Goal: Task Accomplishment & Management: Manage account settings

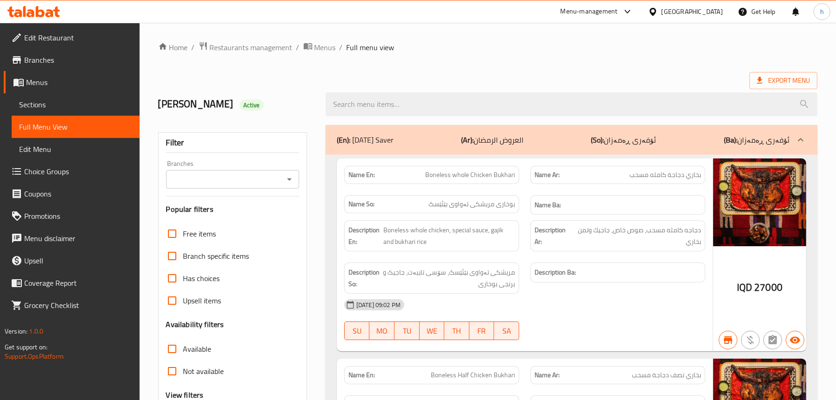
click at [50, 10] on icon at bounding box center [50, 13] width 8 height 8
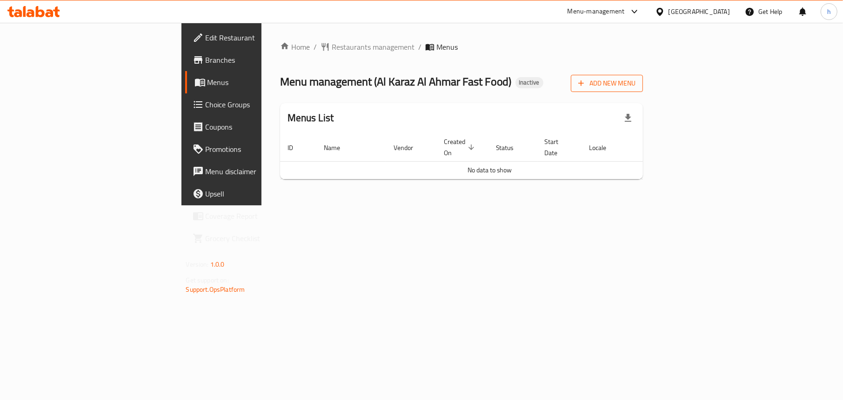
click at [643, 83] on button "Add New Menu" at bounding box center [607, 83] width 72 height 17
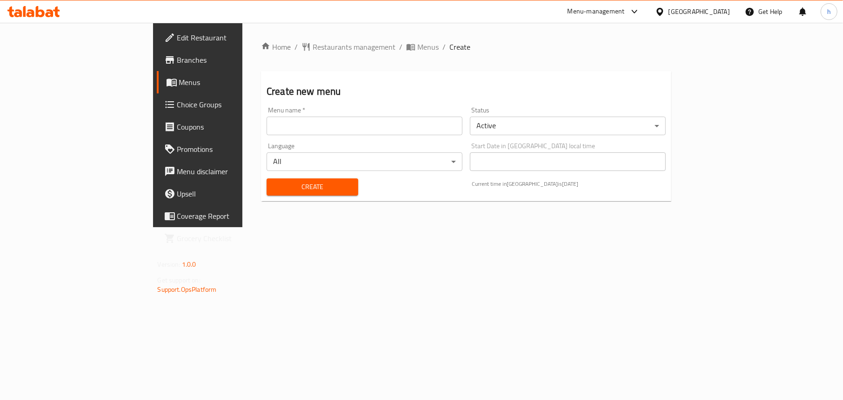
click at [266, 129] on input "text" at bounding box center [364, 126] width 196 height 19
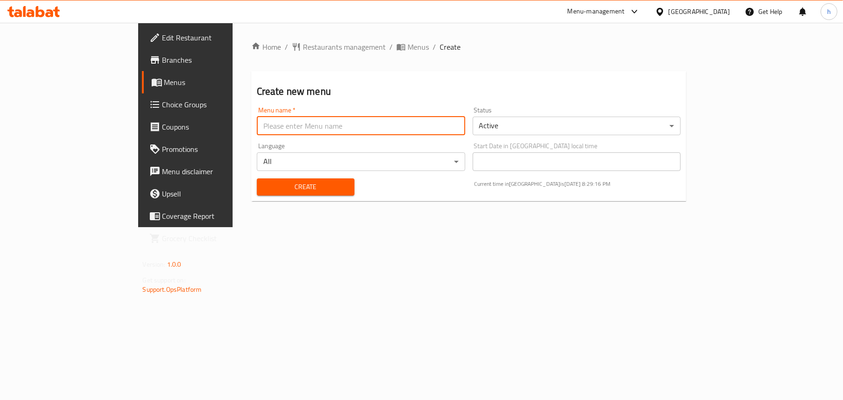
type input "Menu"
click at [264, 188] on span "Create" at bounding box center [305, 187] width 83 height 12
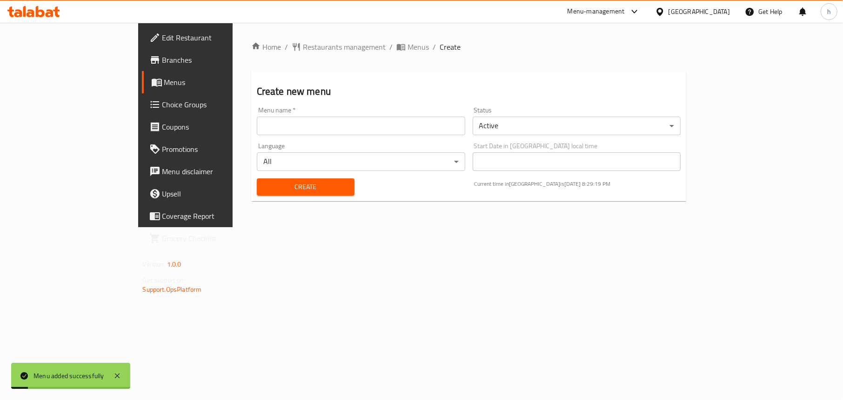
click at [164, 77] on span "Menus" at bounding box center [217, 82] width 107 height 11
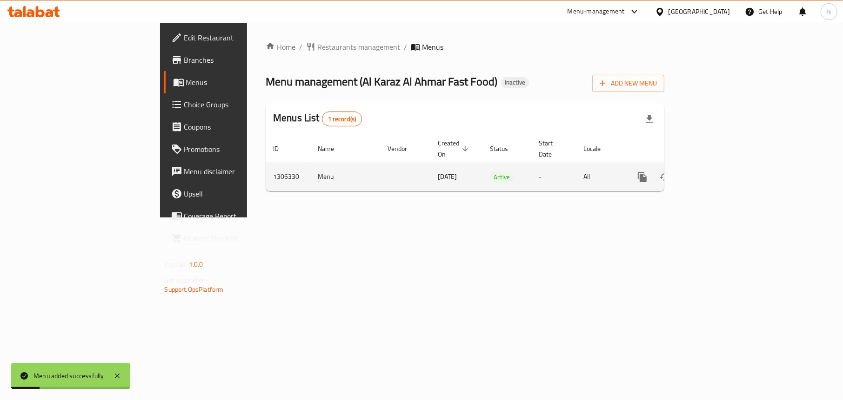
click at [713, 173] on icon "enhanced table" at bounding box center [709, 177] width 8 height 8
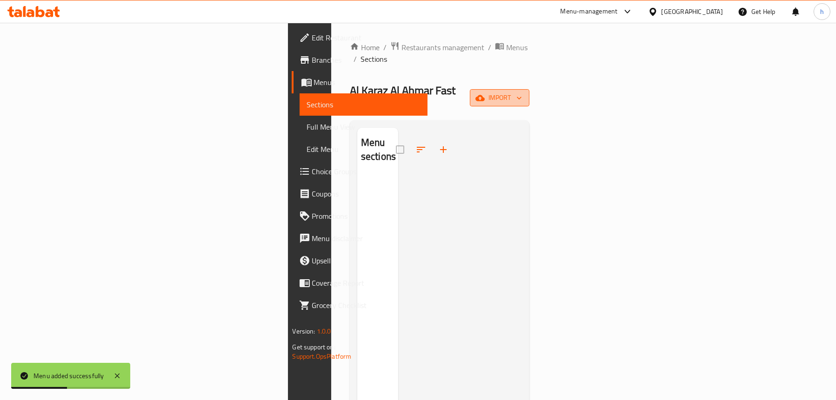
click at [522, 92] on span "import" at bounding box center [499, 98] width 45 height 12
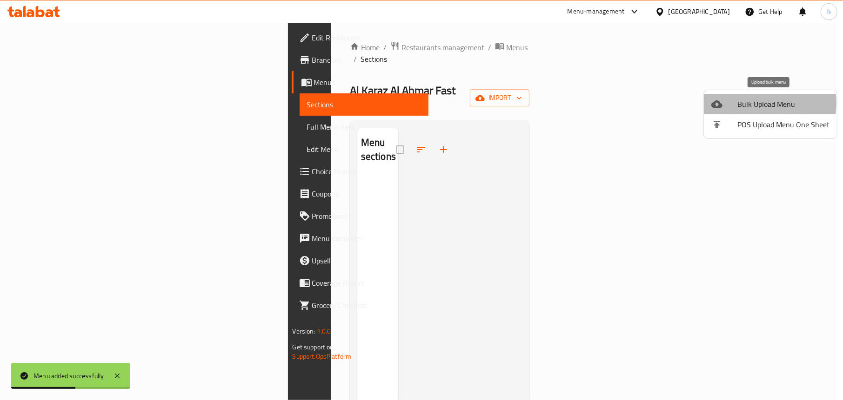
click at [721, 102] on icon at bounding box center [716, 104] width 11 height 11
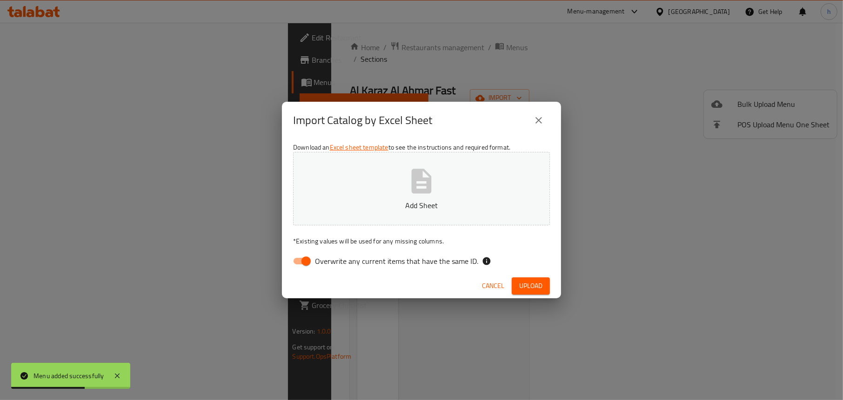
click at [288, 264] on input "Overwrite any current items that have the same ID." at bounding box center [305, 262] width 53 height 18
checkbox input "false"
click at [398, 205] on p "Add Sheet" at bounding box center [421, 205] width 228 height 11
click at [519, 285] on span "Upload" at bounding box center [530, 286] width 23 height 12
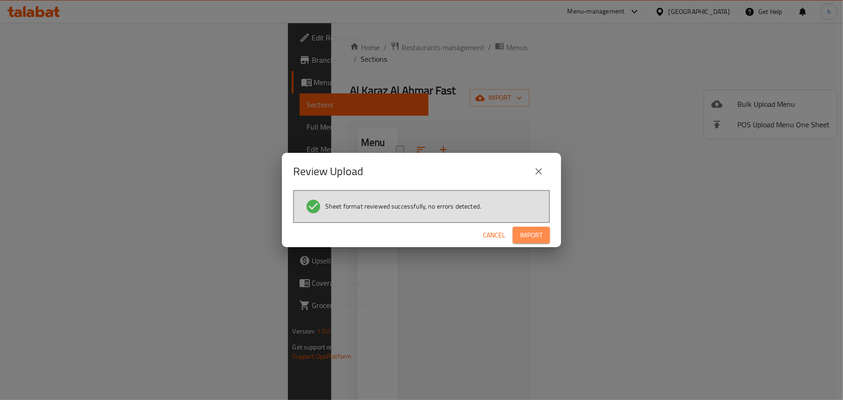
click at [529, 227] on button "Import" at bounding box center [530, 235] width 37 height 17
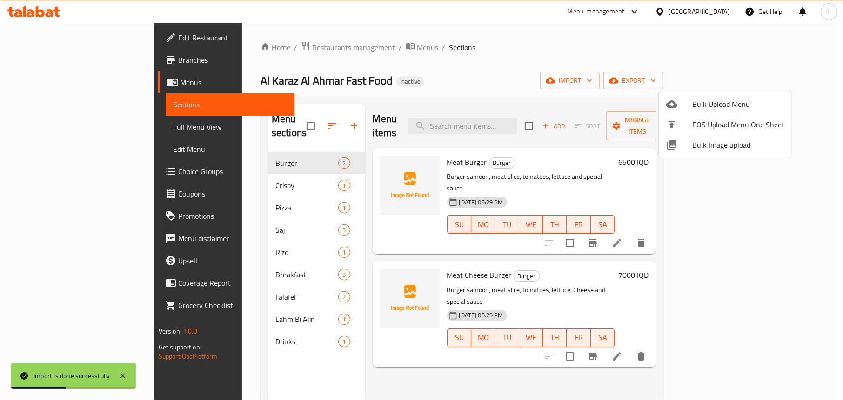
click at [490, 84] on div at bounding box center [421, 200] width 843 height 400
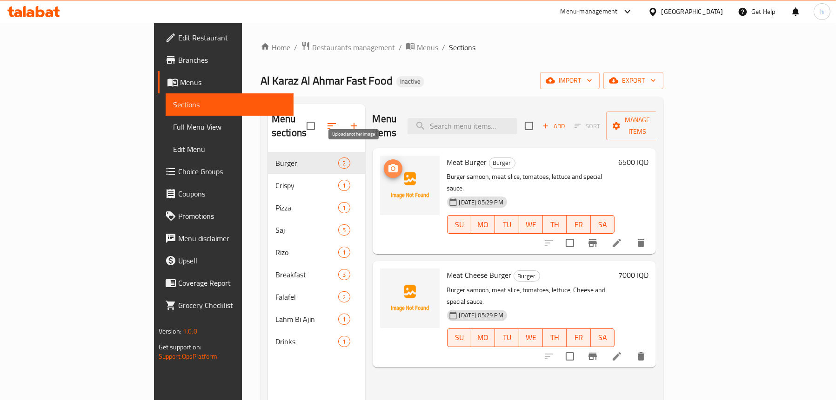
click at [387, 163] on icon "upload picture" at bounding box center [392, 168] width 11 height 11
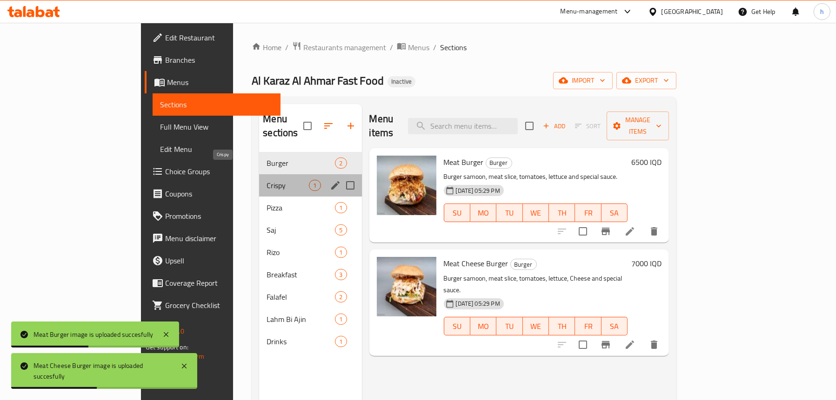
click at [266, 180] on span "Crispy" at bounding box center [287, 185] width 42 height 11
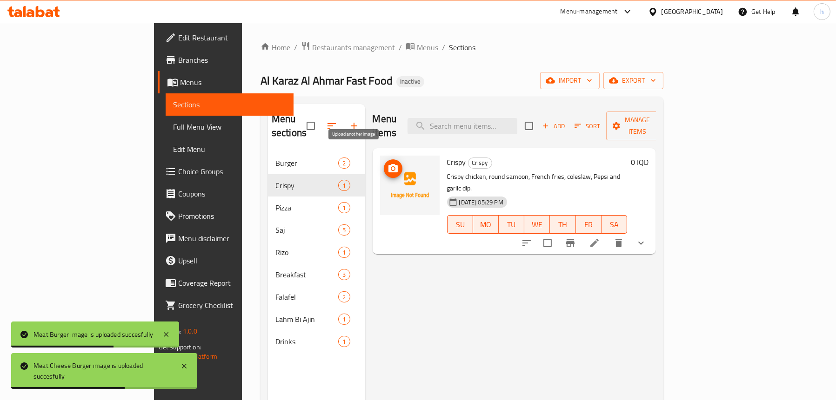
click at [387, 163] on icon "upload picture" at bounding box center [392, 168] width 11 height 11
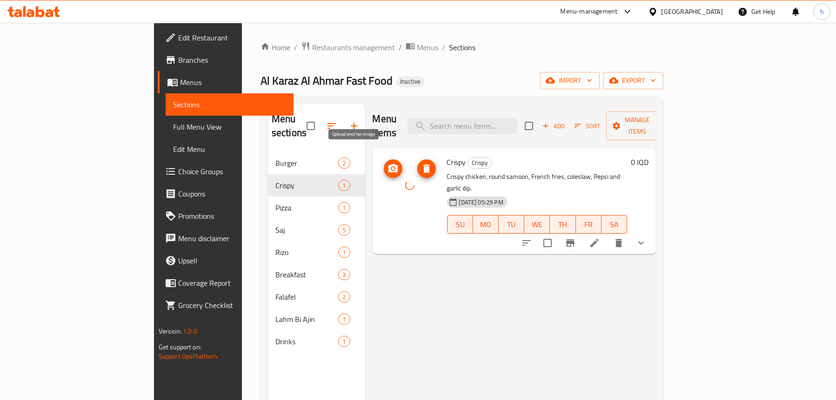
click at [387, 163] on icon "upload picture" at bounding box center [392, 168] width 11 height 11
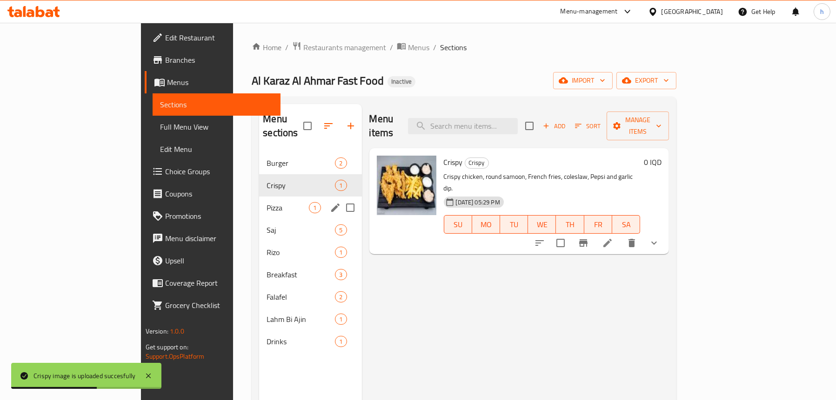
click at [259, 197] on div "Pizza 1" at bounding box center [310, 208] width 102 height 22
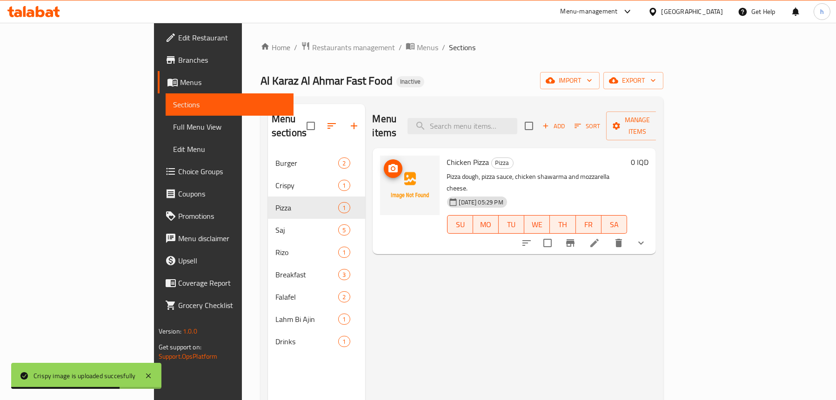
click at [387, 163] on icon "upload picture" at bounding box center [392, 168] width 11 height 11
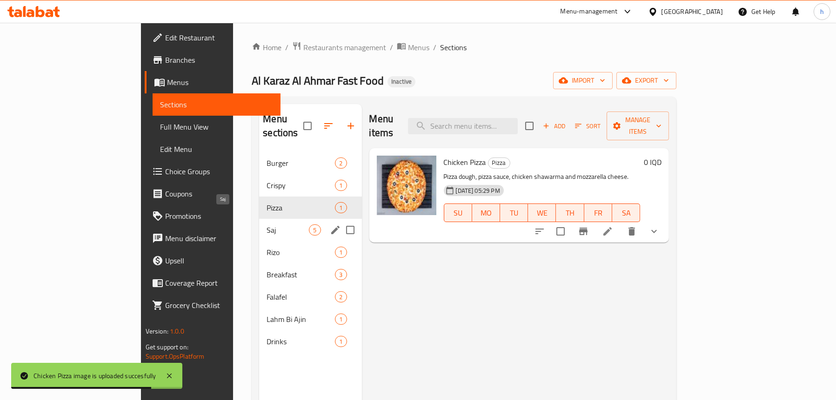
click at [266, 225] on span "Saj" at bounding box center [287, 230] width 42 height 11
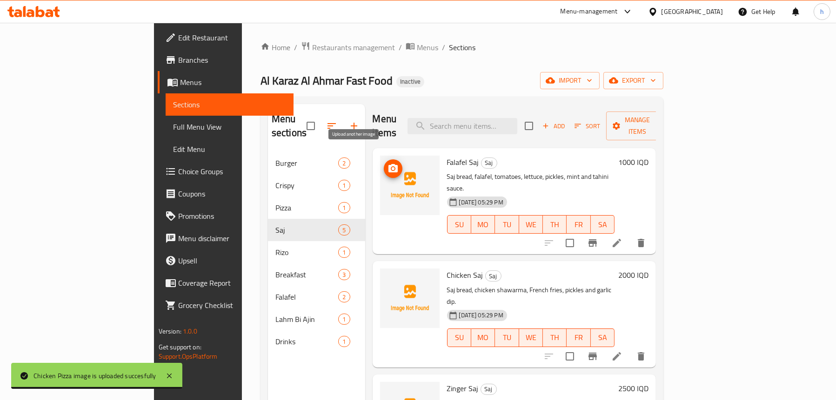
click at [387, 163] on icon "upload picture" at bounding box center [392, 168] width 11 height 11
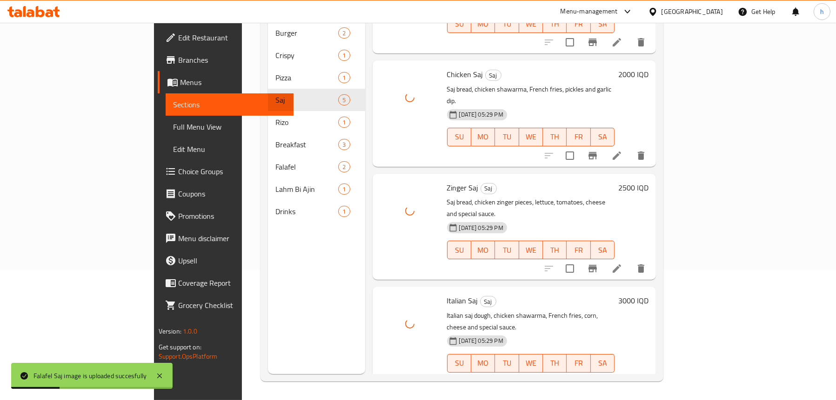
scroll to position [130, 0]
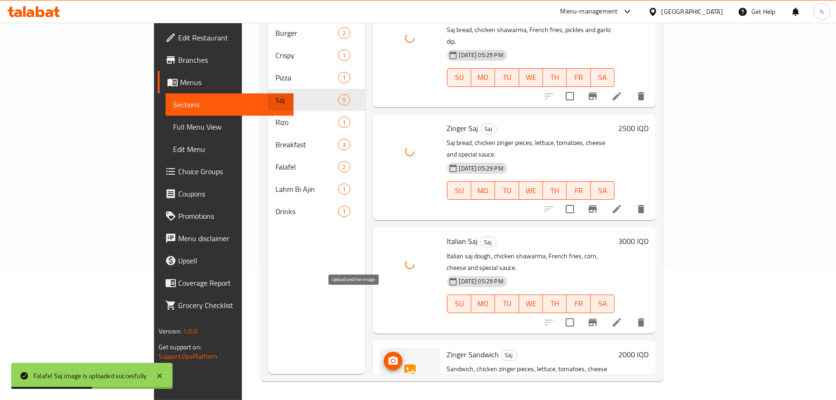
click at [388, 357] on icon "upload picture" at bounding box center [392, 361] width 9 height 8
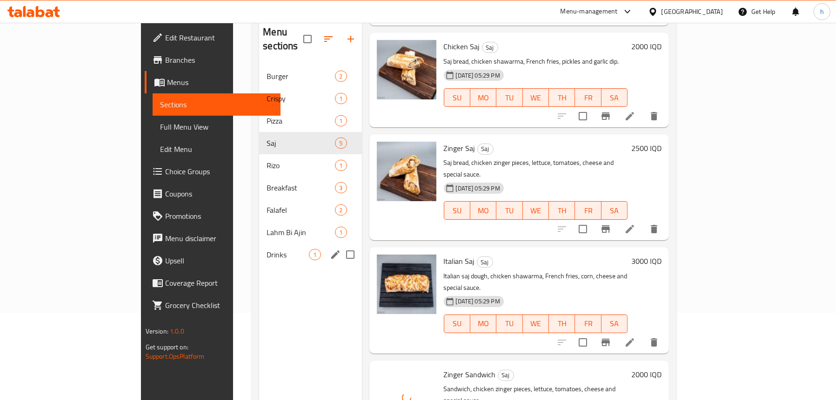
scroll to position [38, 0]
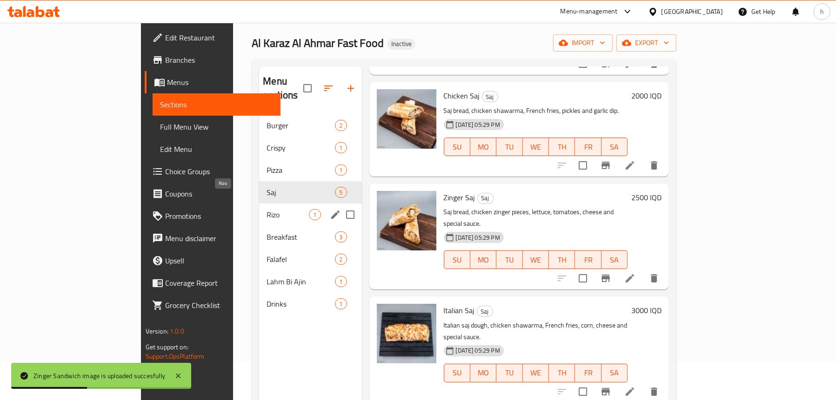
click at [266, 209] on span "Rizo" at bounding box center [287, 214] width 42 height 11
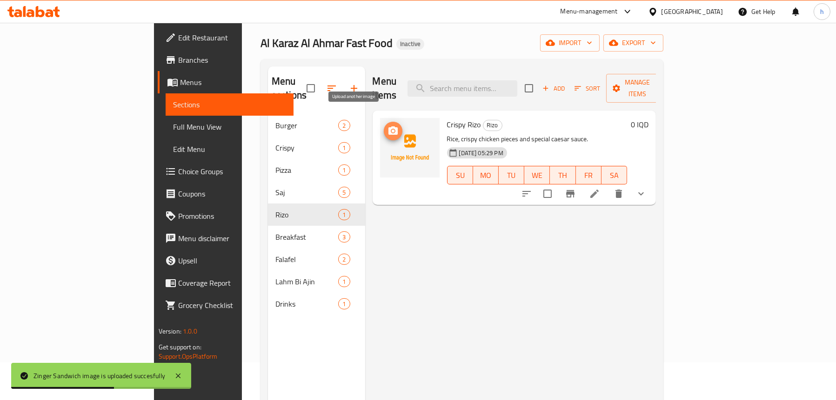
click at [388, 126] on icon "upload picture" at bounding box center [392, 130] width 9 height 8
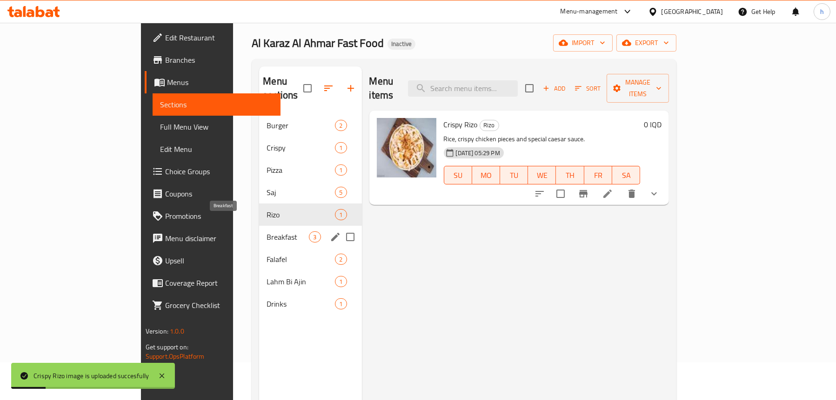
click at [266, 232] on span "Breakfast" at bounding box center [287, 237] width 42 height 11
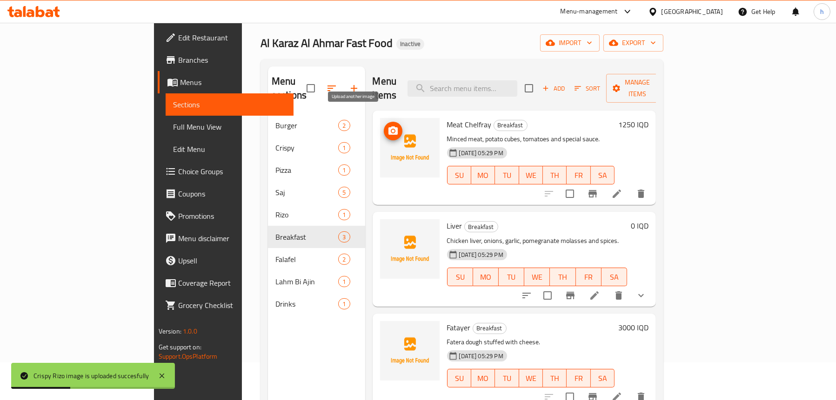
click at [384, 123] on button "upload picture" at bounding box center [393, 131] width 19 height 19
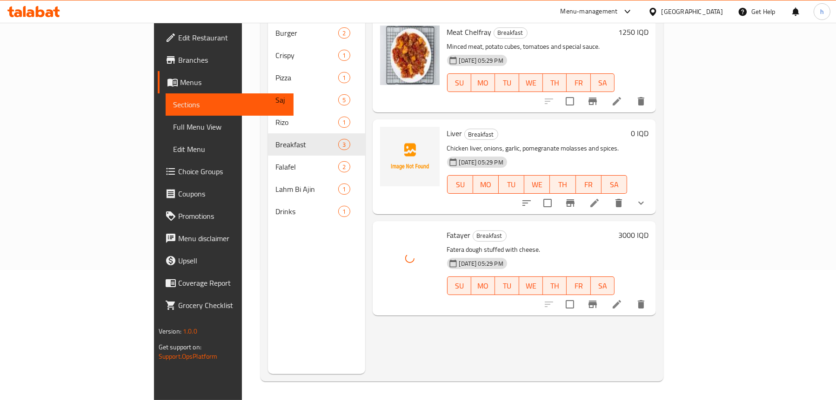
scroll to position [131, 0]
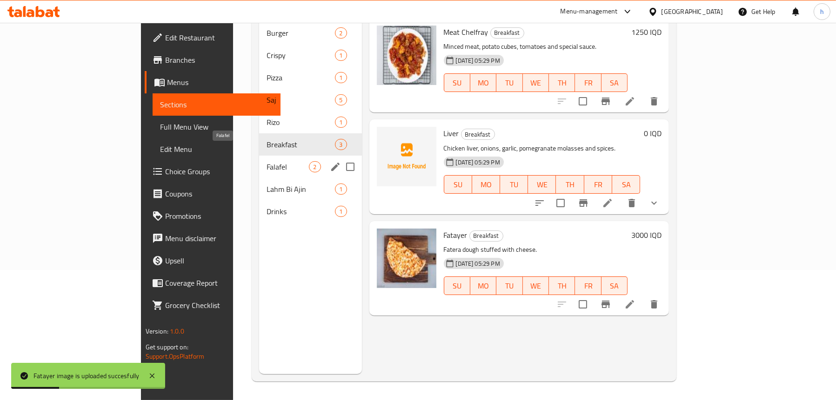
click at [266, 161] on span "Falafel" at bounding box center [287, 166] width 42 height 11
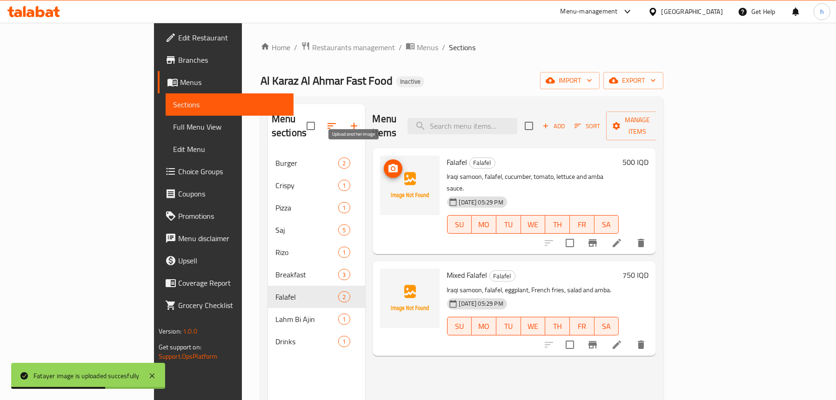
click at [388, 164] on icon "upload picture" at bounding box center [392, 168] width 9 height 8
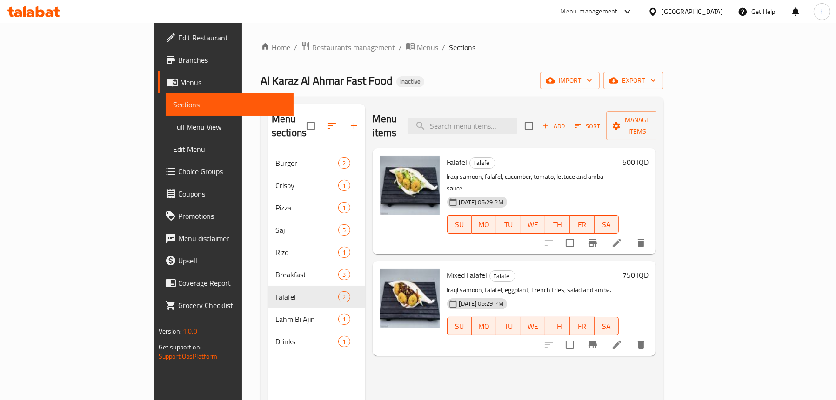
click at [541, 335] on div "Menu items Add Sort Manage items Falafel Falafel Iraqi samoon, falafel, cucumbe…" at bounding box center [510, 304] width 291 height 400
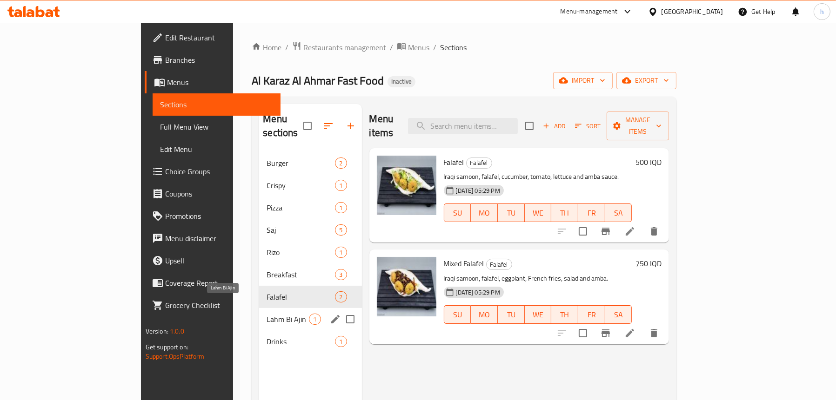
click at [266, 314] on span "Lahm Bi Ajin" at bounding box center [287, 319] width 42 height 11
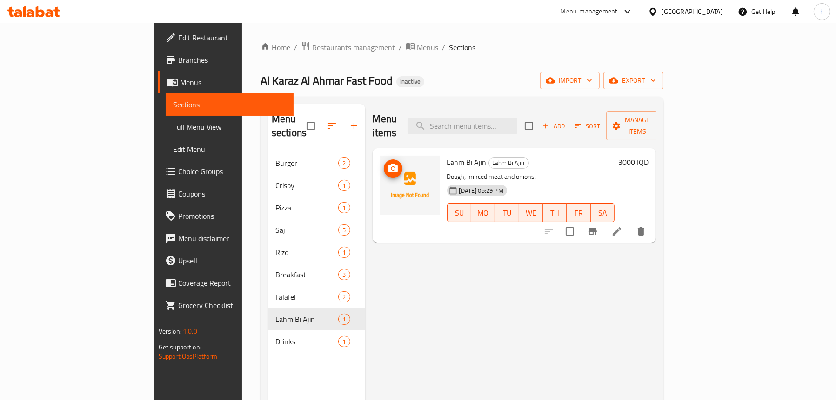
click at [387, 163] on icon "upload picture" at bounding box center [392, 168] width 11 height 11
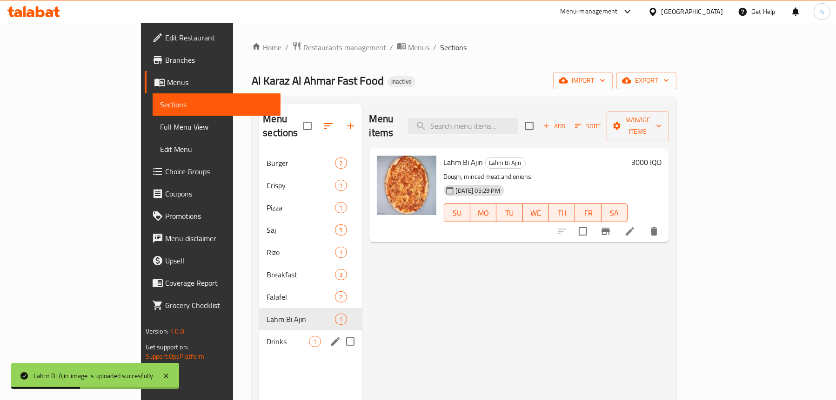
click at [266, 336] on span "Drinks" at bounding box center [287, 341] width 42 height 11
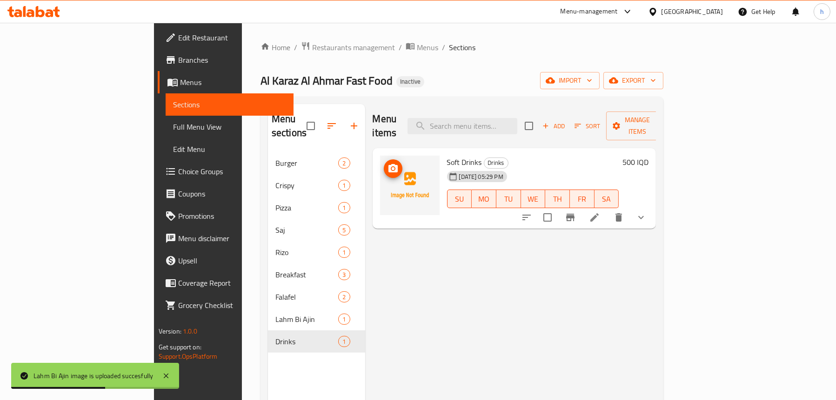
click at [391, 167] on circle "upload picture" at bounding box center [392, 168] width 3 height 3
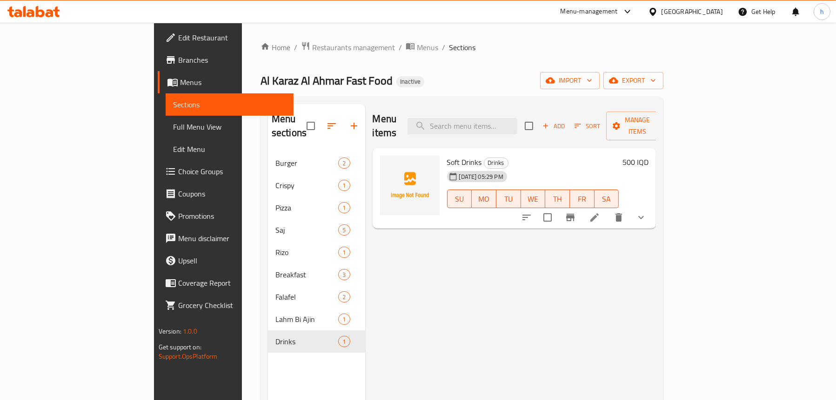
click at [652, 209] on button "show more" at bounding box center [641, 217] width 22 height 22
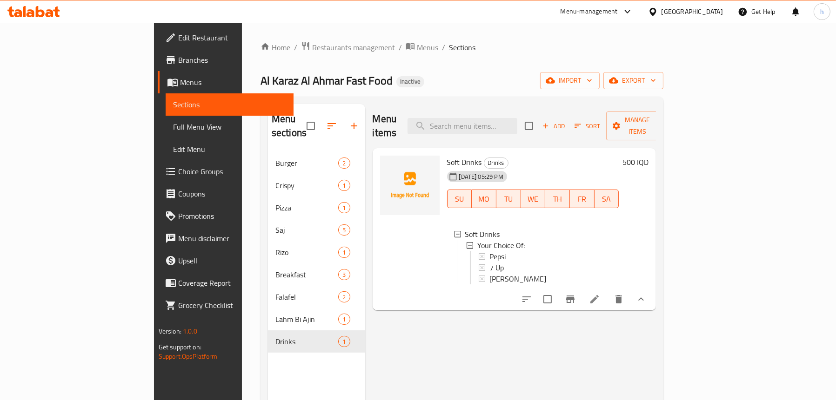
scroll to position [1, 0]
click at [391, 167] on circle "upload picture" at bounding box center [392, 168] width 3 height 3
click at [388, 164] on icon "upload picture" at bounding box center [392, 168] width 9 height 8
click at [384, 163] on span "upload picture" at bounding box center [393, 168] width 19 height 11
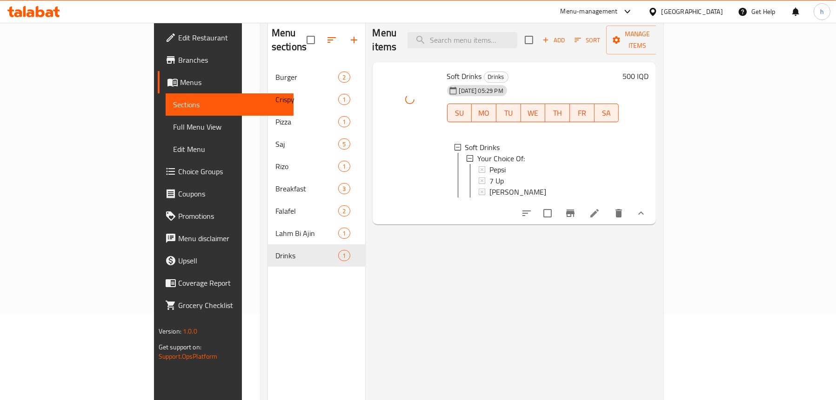
scroll to position [0, 0]
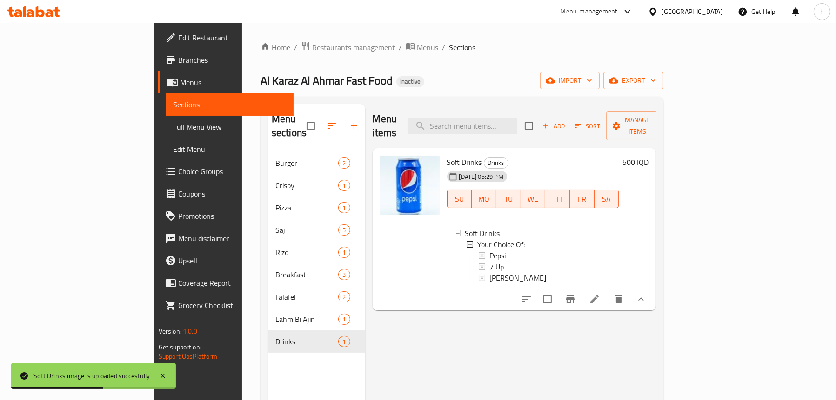
click at [173, 128] on span "Full Menu View" at bounding box center [229, 126] width 113 height 11
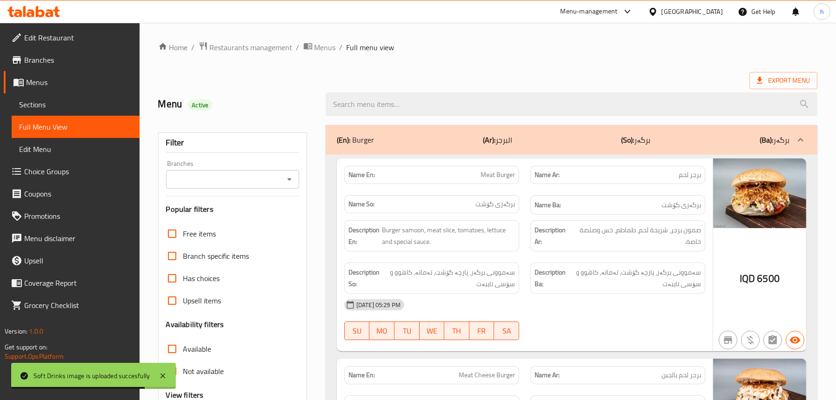
click at [286, 181] on icon "Open" at bounding box center [289, 179] width 11 height 11
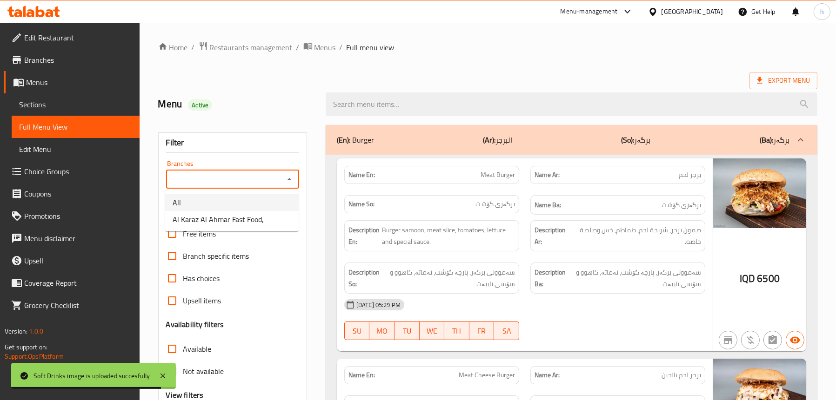
click at [233, 214] on span "Al Karaz Al Ahmar Fast Food," at bounding box center [218, 219] width 91 height 11
type input "Al Karaz Al Ahmar Fast Food,"
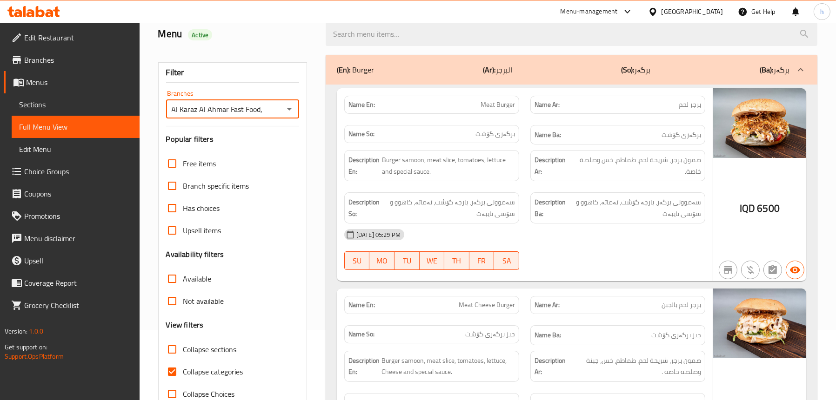
scroll to position [140, 0]
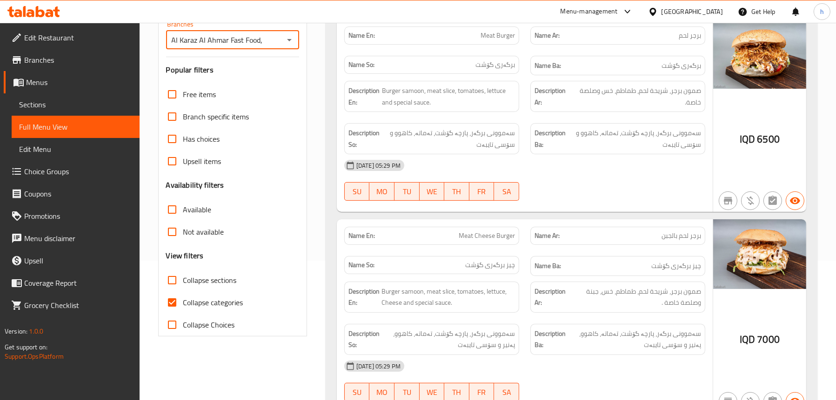
click at [210, 279] on span "Collapse sections" at bounding box center [209, 280] width 53 height 11
click at [183, 279] on input "Collapse sections" at bounding box center [172, 280] width 22 height 22
checkbox input "true"
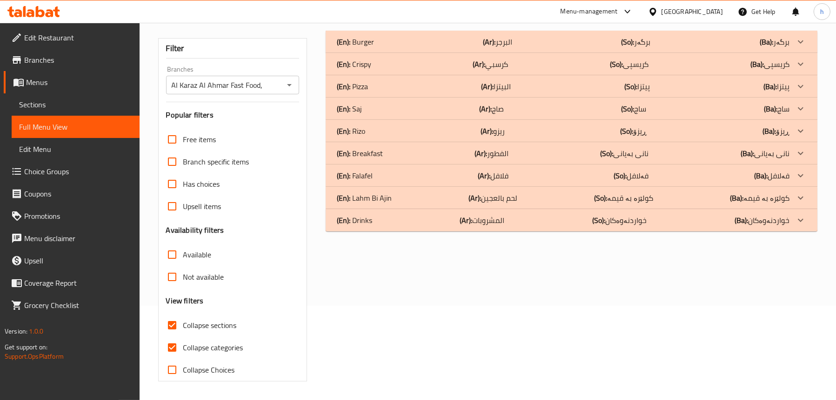
scroll to position [94, 0]
click at [207, 298] on div "Free items Branch specific items Has choices Upsell items Availability filters …" at bounding box center [232, 254] width 133 height 253
click at [202, 345] on span "Collapse categories" at bounding box center [213, 347] width 60 height 11
click at [183, 345] on input "Collapse categories" at bounding box center [172, 348] width 22 height 22
checkbox input "false"
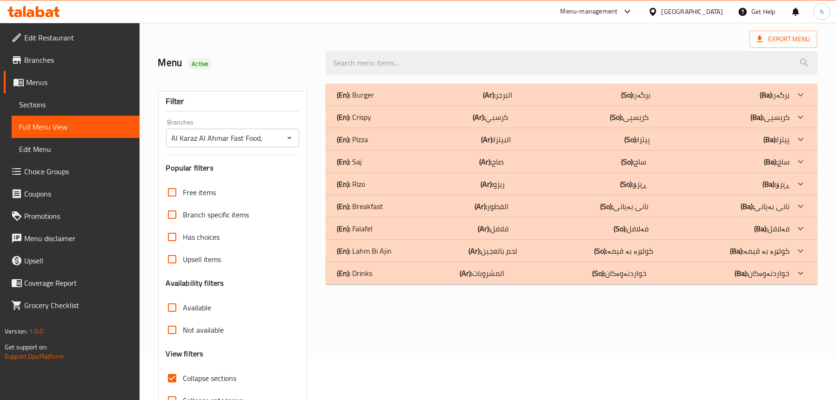
scroll to position [1, 0]
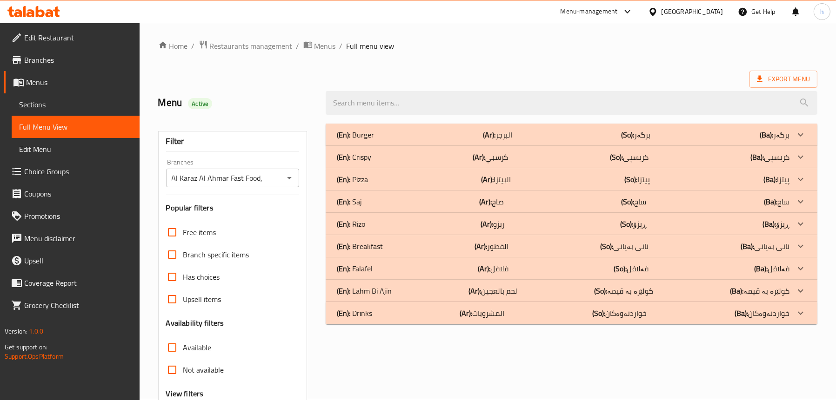
click at [443, 137] on div "(En): Burger (Ar): البرجر (So): برگەر (Ba): برگەر" at bounding box center [563, 134] width 452 height 11
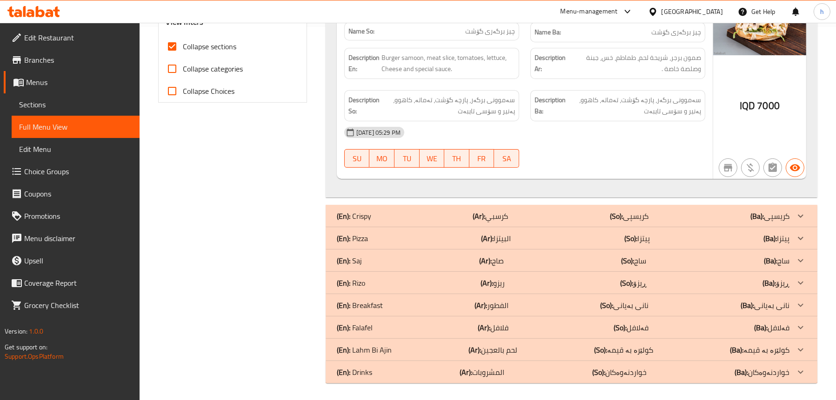
scroll to position [375, 0]
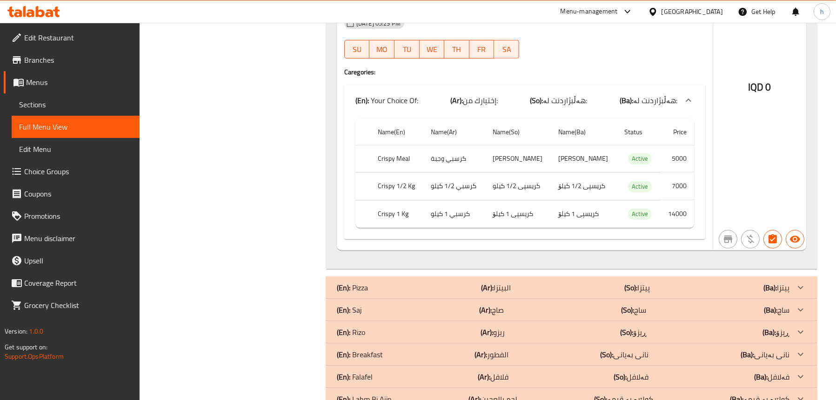
scroll to position [747, 0]
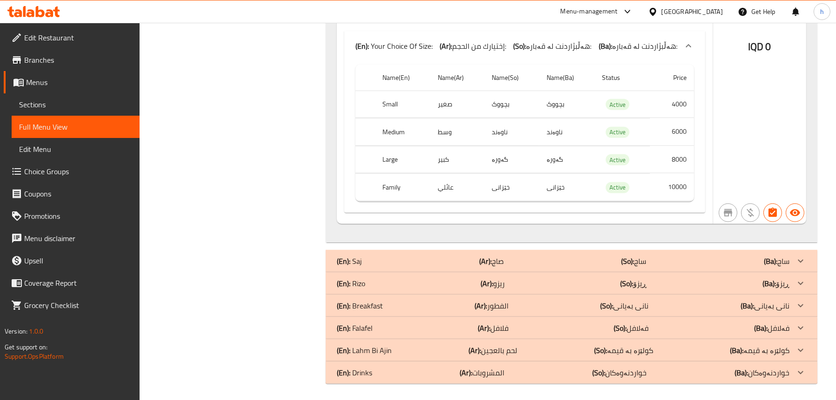
scroll to position [1224, 0]
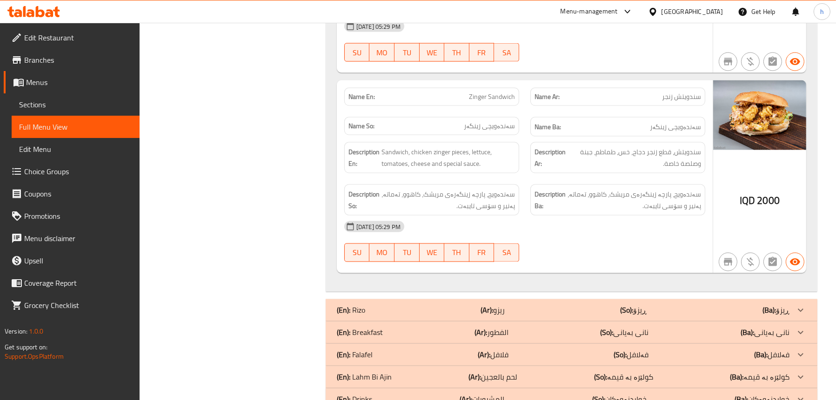
scroll to position [2256, 0]
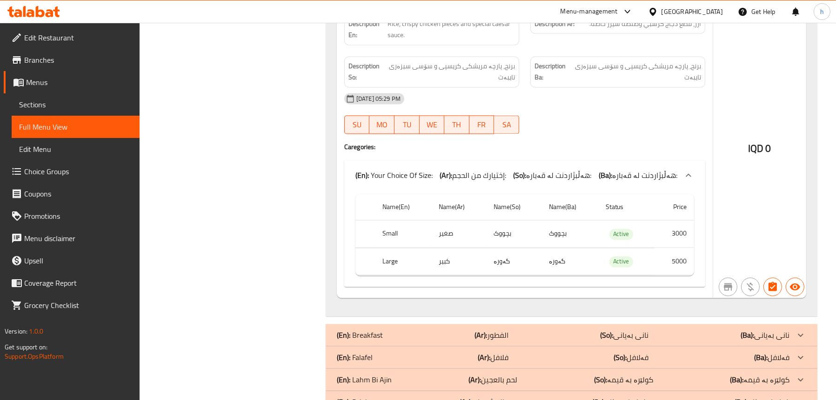
scroll to position [2639, 0]
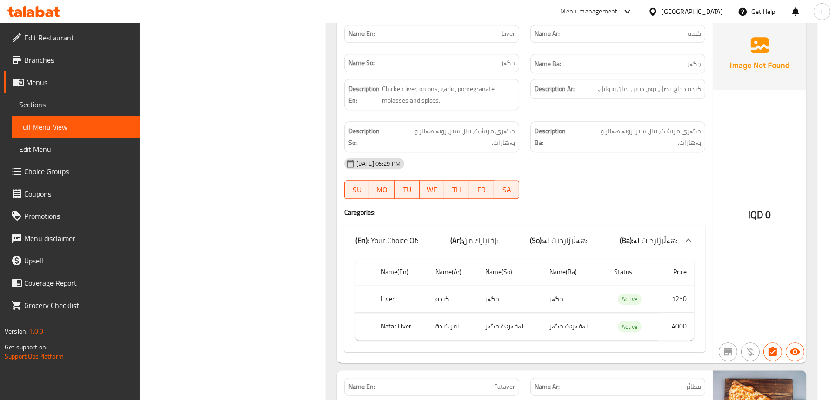
scroll to position [3082, 0]
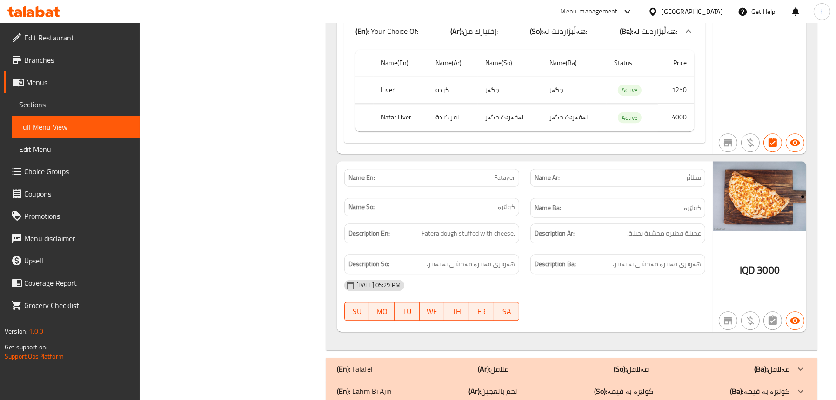
scroll to position [3388, 0]
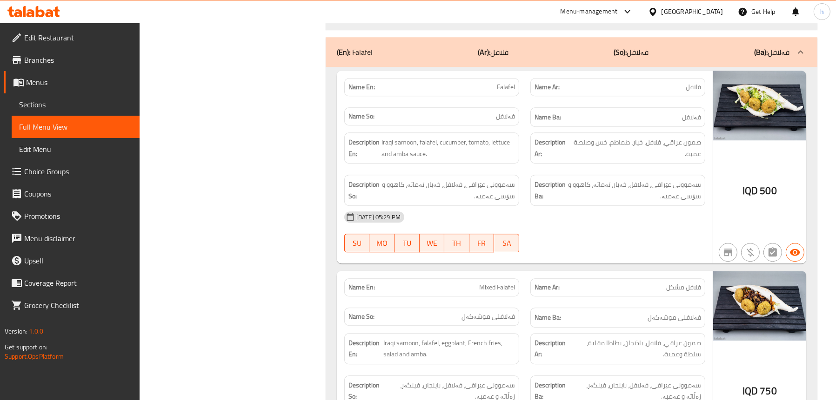
scroll to position [3760, 0]
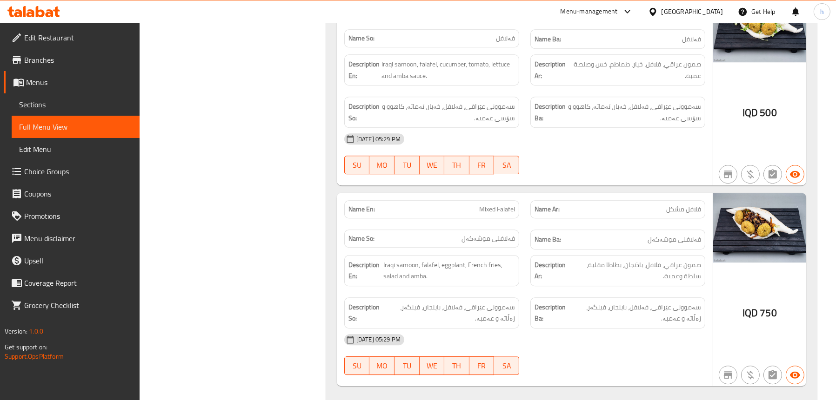
click at [64, 110] on span "Sections" at bounding box center [75, 104] width 113 height 11
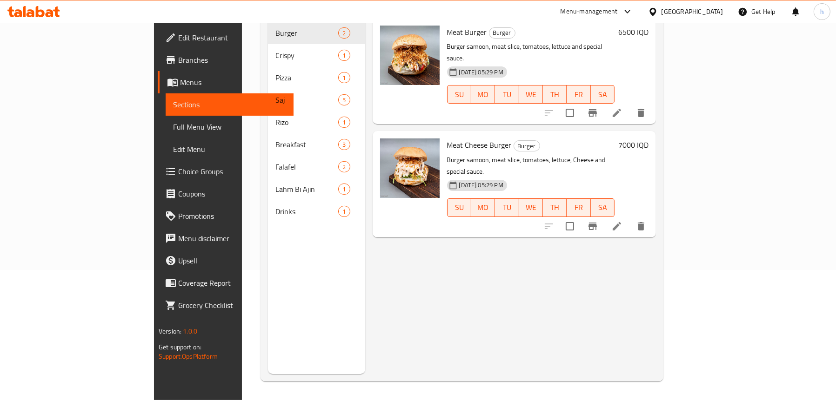
scroll to position [131, 0]
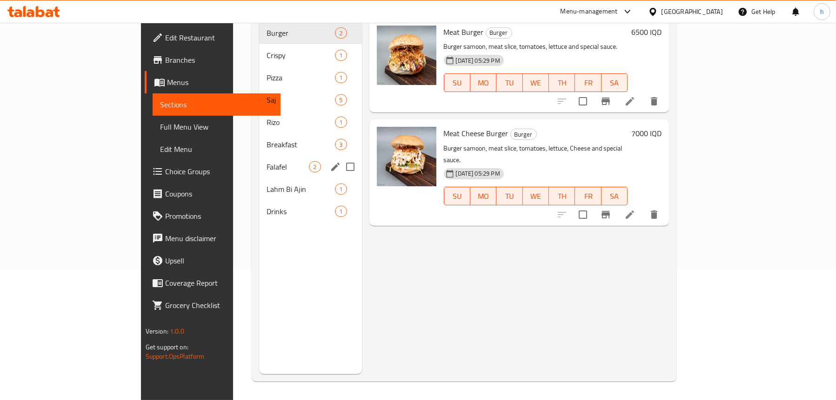
click at [266, 161] on span "Falafel" at bounding box center [287, 166] width 42 height 11
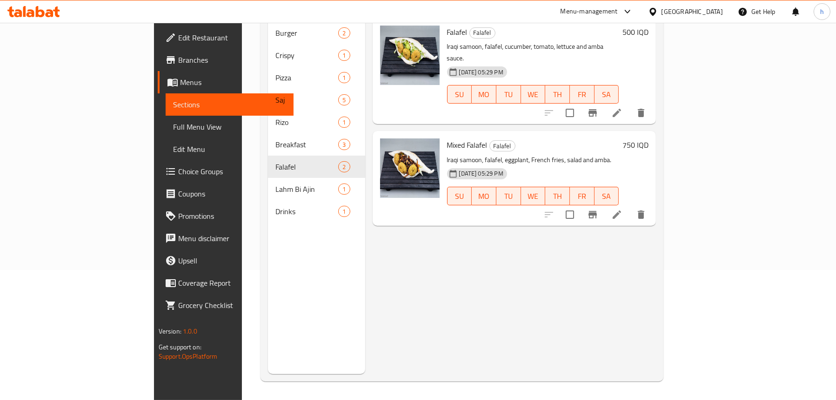
click at [630, 206] on li at bounding box center [617, 214] width 26 height 17
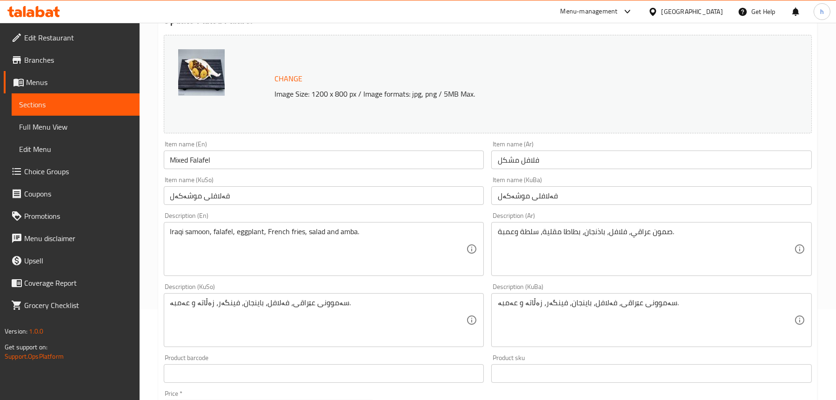
scroll to position [93, 0]
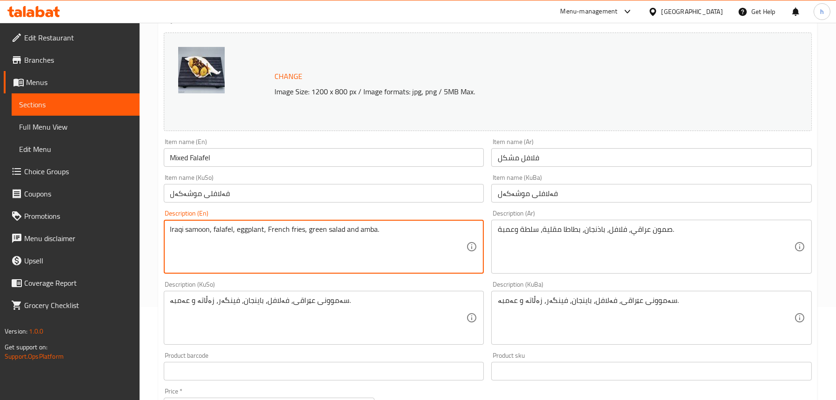
type textarea "Iraqi samoon, falafel, eggplant, French fries, green salad and amba."
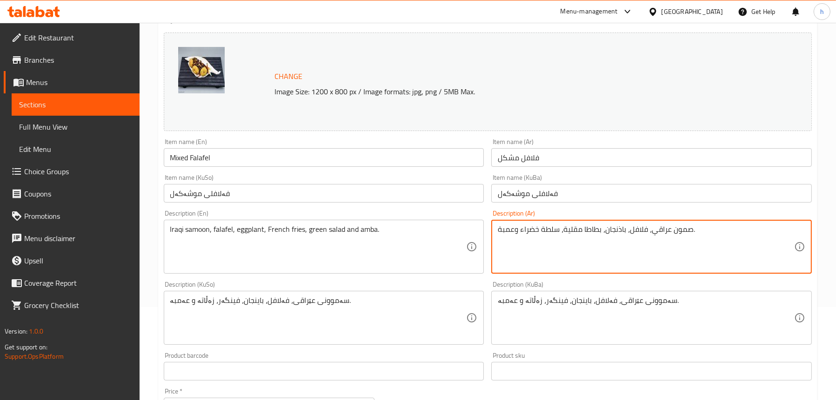
type textarea "صمون عراقي، فلافل، باذنجان، بطاطا مقلية، سلطة خضراء وعمبة."
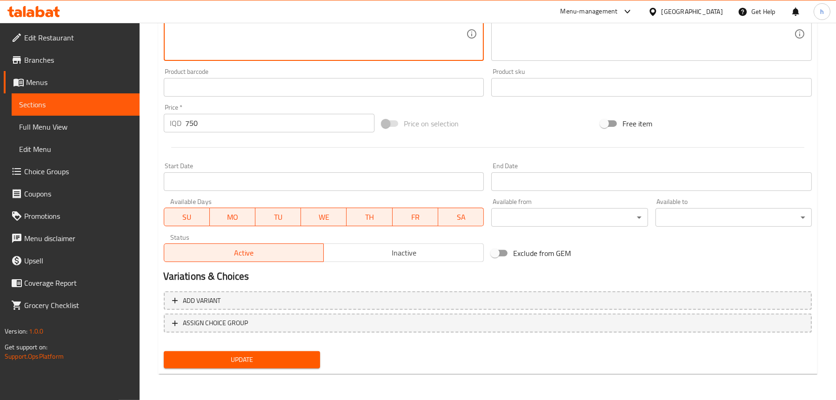
type textarea "سەموونی عێراقی، فەلافل، باینجان، فینگەر، زەڵاتەی سەوز و عەمبە."
click at [263, 361] on span "Update" at bounding box center [241, 360] width 141 height 12
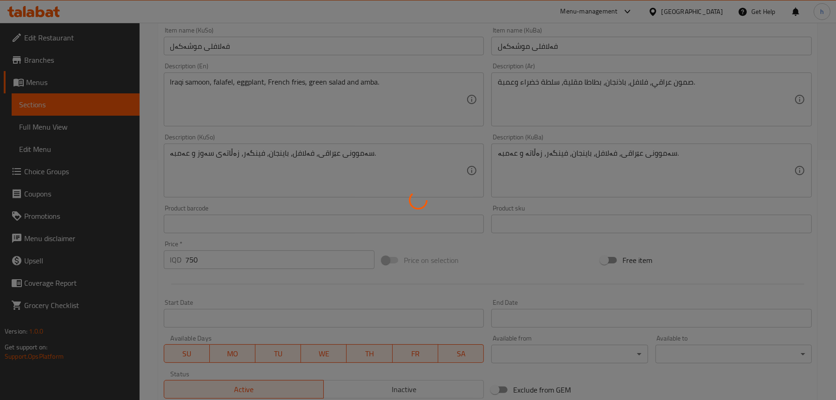
scroll to position [238, 0]
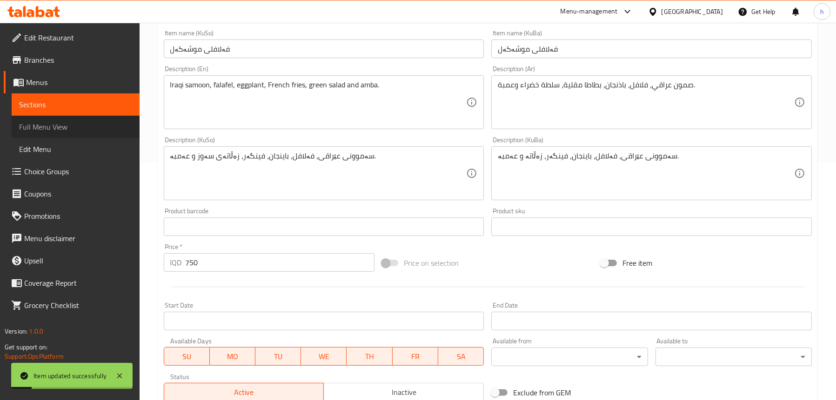
click at [57, 121] on span "Full Menu View" at bounding box center [75, 126] width 113 height 11
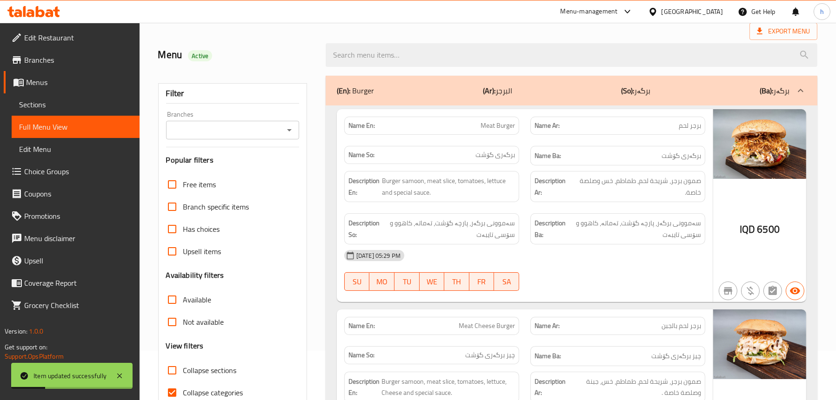
scroll to position [5, 0]
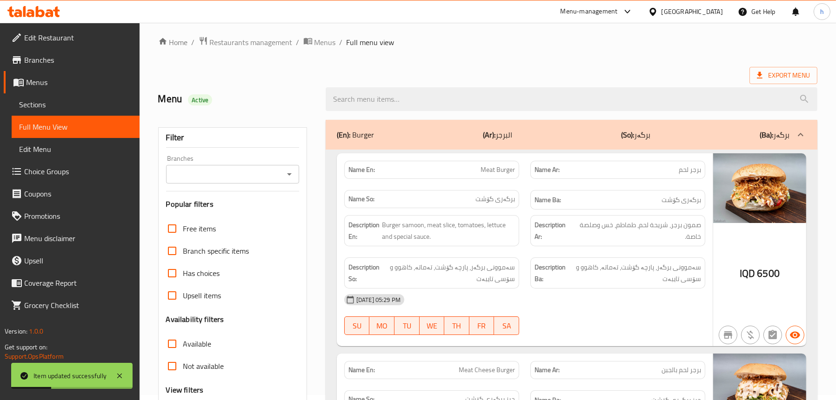
click at [288, 169] on icon "Open" at bounding box center [289, 174] width 11 height 11
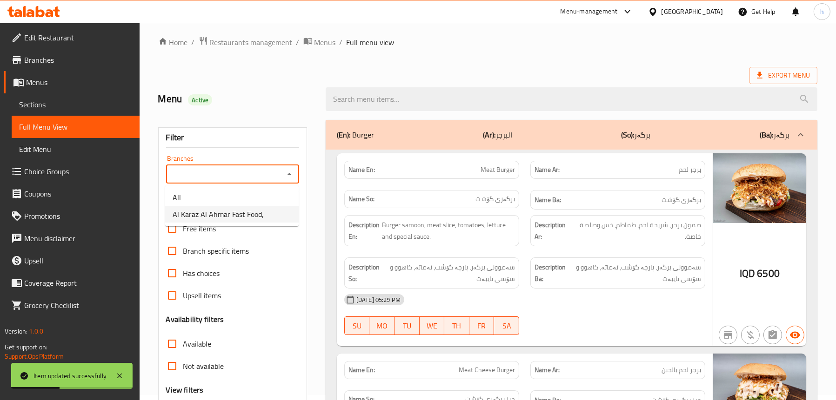
click at [224, 209] on span "Al Karaz Al Ahmar Fast Food," at bounding box center [218, 214] width 91 height 11
type input "Al Karaz Al Ahmar Fast Food,"
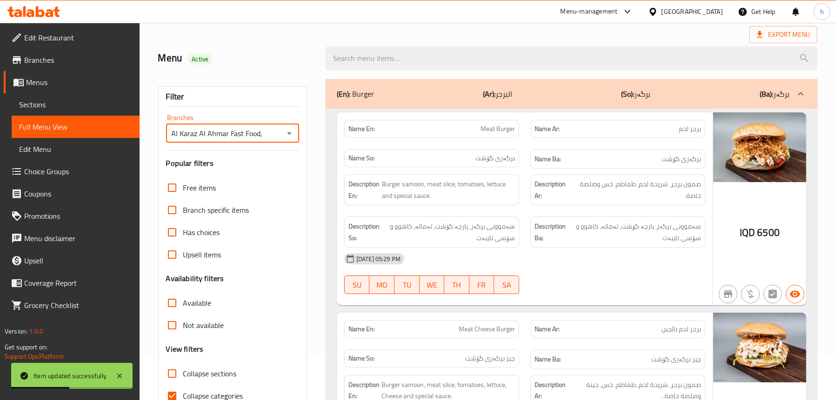
scroll to position [191, 0]
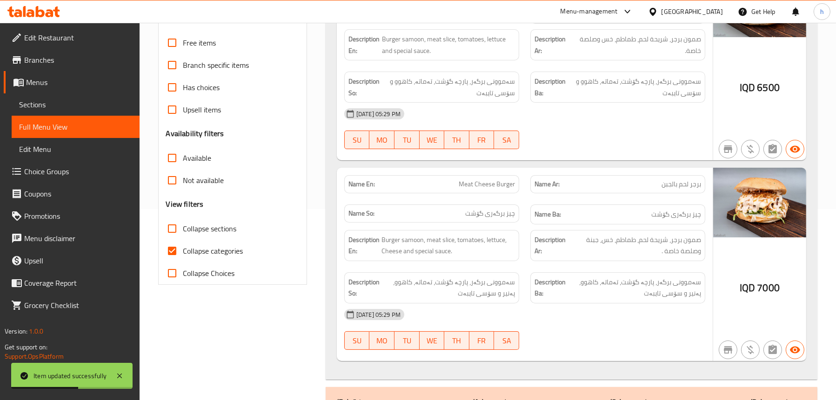
click at [206, 252] on span "Collapse categories" at bounding box center [213, 251] width 60 height 11
click at [183, 252] on input "Collapse categories" at bounding box center [172, 251] width 22 height 22
checkbox input "false"
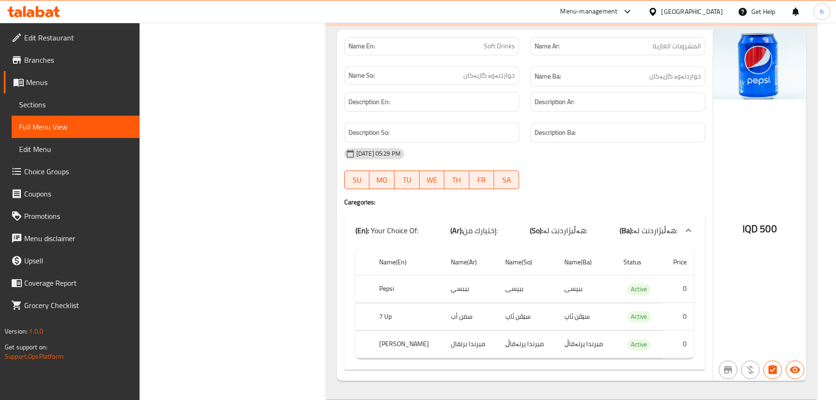
scroll to position [4407, 0]
click at [54, 36] on span "Edit Restaurant" at bounding box center [78, 37] width 108 height 11
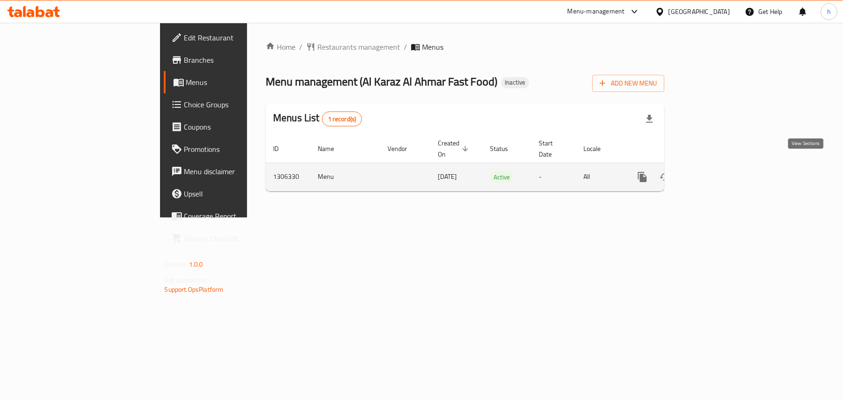
click at [715, 172] on icon "enhanced table" at bounding box center [709, 177] width 11 height 11
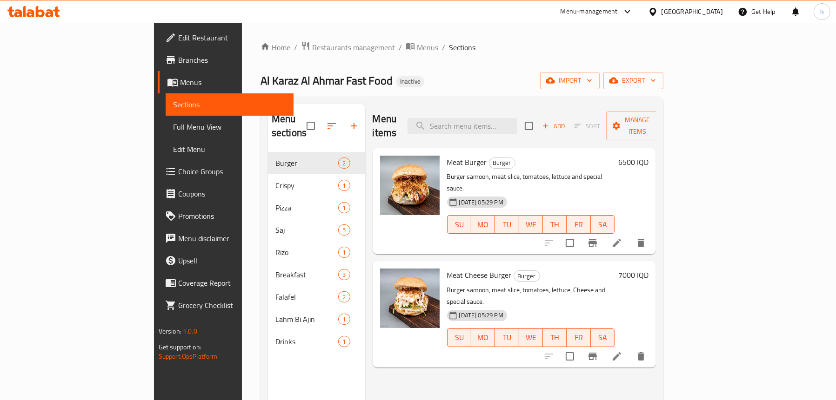
click at [173, 123] on span "Full Menu View" at bounding box center [229, 126] width 113 height 11
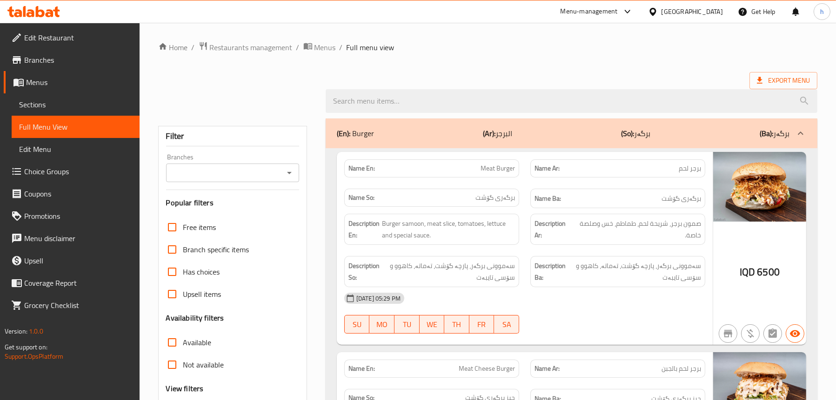
click at [282, 172] on div "Branches" at bounding box center [232, 173] width 133 height 19
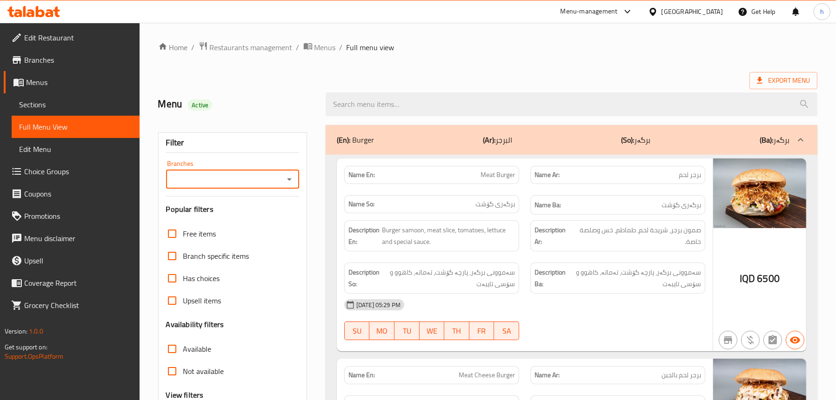
click at [289, 175] on icon "Open" at bounding box center [289, 179] width 11 height 11
click at [237, 214] on span "Al Karaz Al Ahmar Fast Food," at bounding box center [218, 219] width 91 height 11
type input "Al Karaz Al Ahmar Fast Food,"
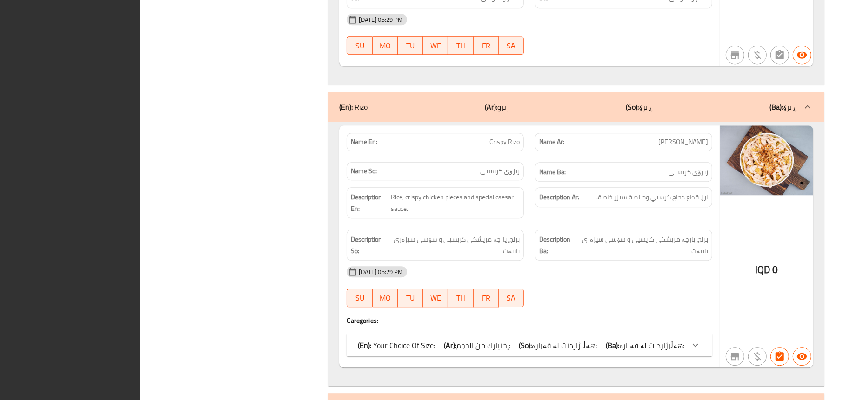
click at [308, 99] on div "Filter Branches Al Karaz Al Ahmar Fast Food, Branches Popular filters Free item…" at bounding box center [237, 4] width 169 height 4060
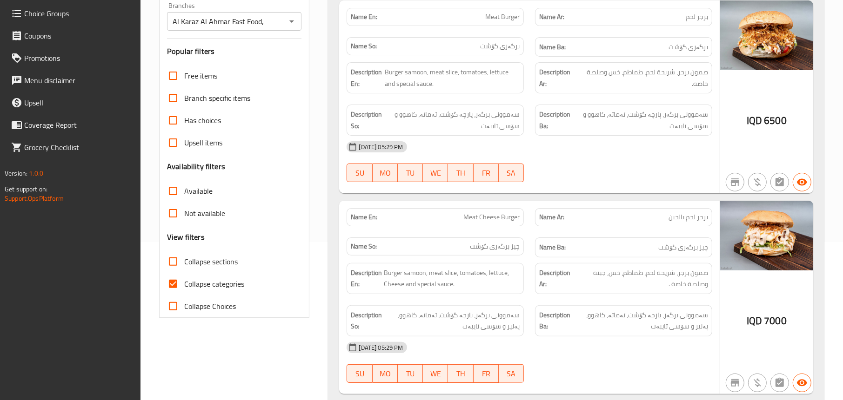
scroll to position [239, 0]
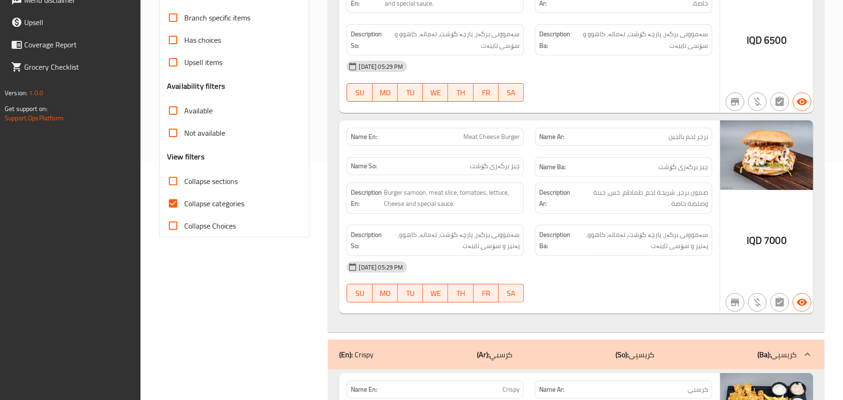
click at [206, 208] on span "Collapse categories" at bounding box center [214, 203] width 60 height 11
click at [184, 208] on input "Collapse categories" at bounding box center [173, 204] width 22 height 22
checkbox input "false"
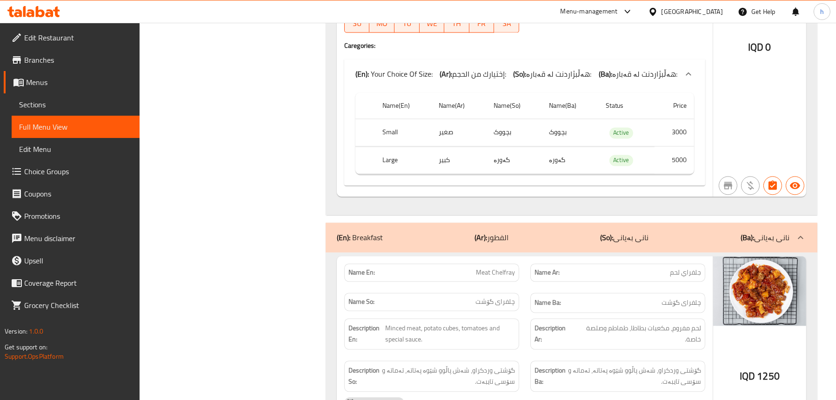
scroll to position [2779, 0]
